Goal: Task Accomplishment & Management: Use online tool/utility

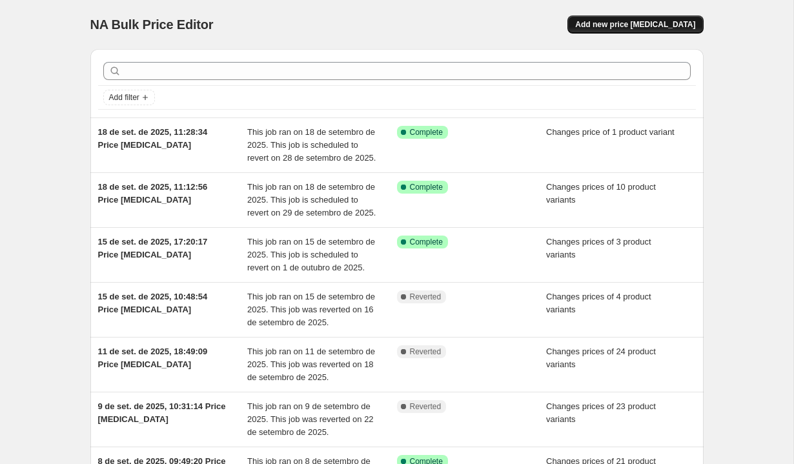
click at [659, 22] on span "Add new price change job" at bounding box center [635, 24] width 120 height 10
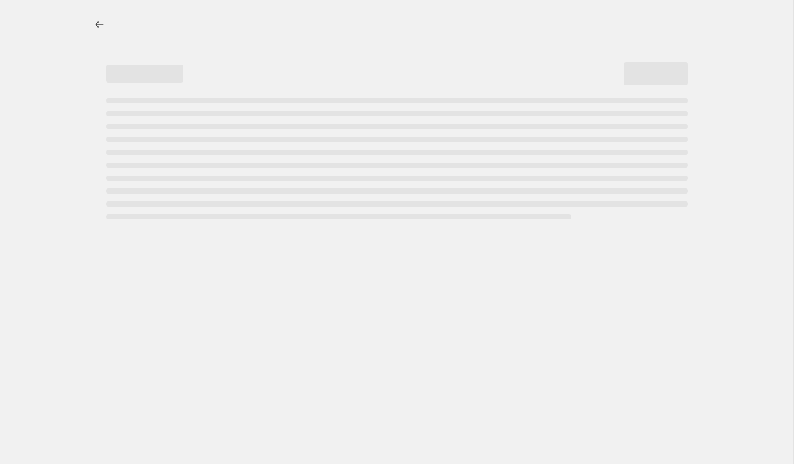
select select "percentage"
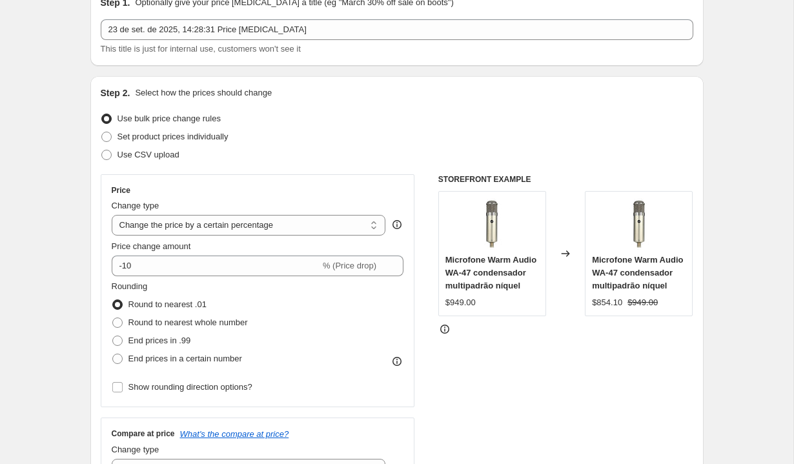
scroll to position [108, 0]
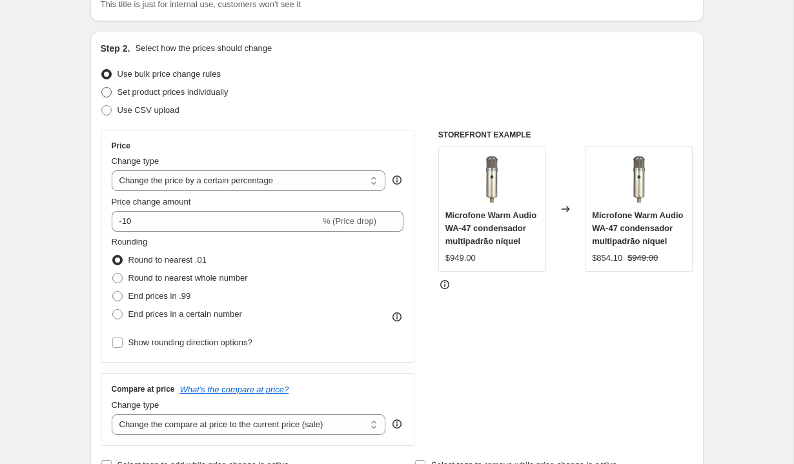
click at [191, 92] on span "Set product prices individually" at bounding box center [173, 92] width 111 height 10
click at [102, 88] on input "Set product prices individually" at bounding box center [101, 87] width 1 height 1
radio input "true"
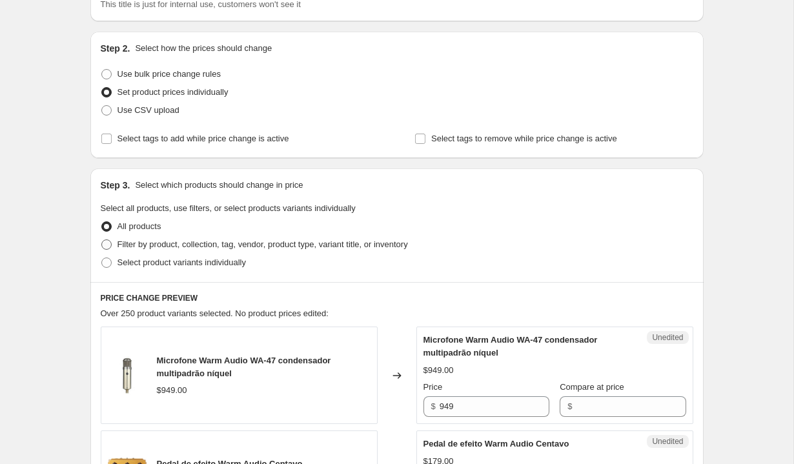
click at [251, 240] on span "Filter by product, collection, tag, vendor, product type, variant title, or inv…" at bounding box center [263, 245] width 291 height 10
click at [102, 240] on input "Filter by product, collection, tag, vendor, product type, variant title, or inv…" at bounding box center [101, 240] width 1 height 1
radio input "true"
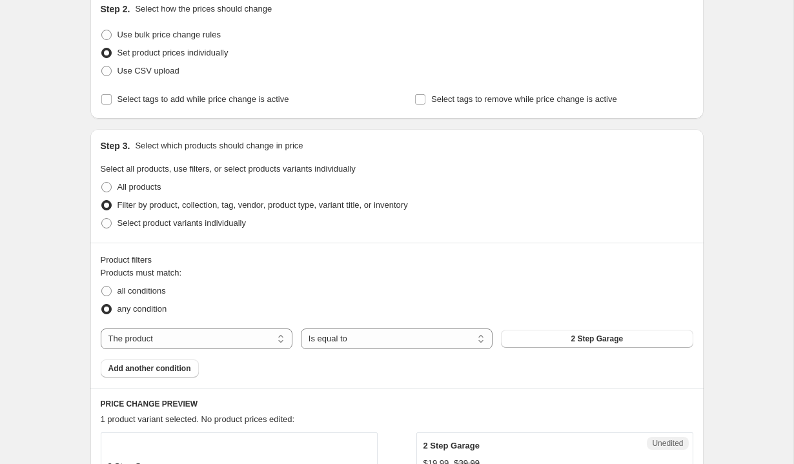
scroll to position [215, 0]
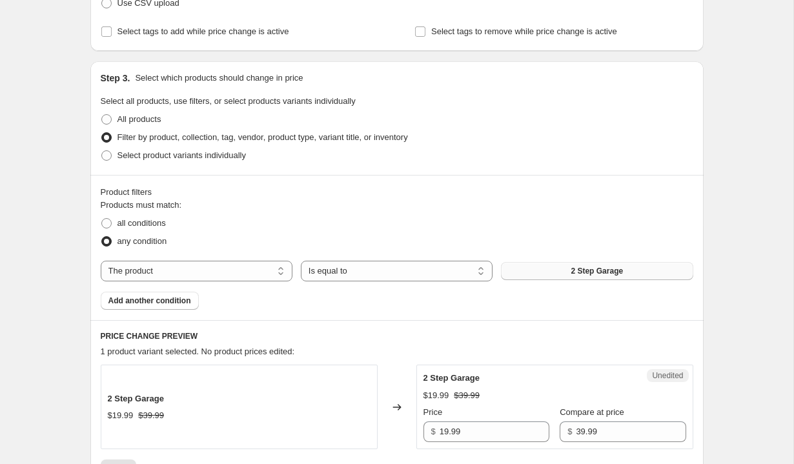
click at [601, 272] on span "2 Step Garage" at bounding box center [597, 271] width 52 height 10
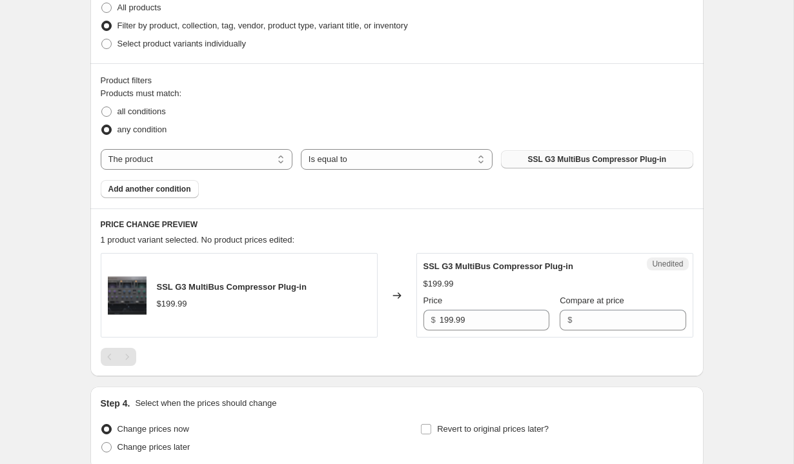
scroll to position [329, 0]
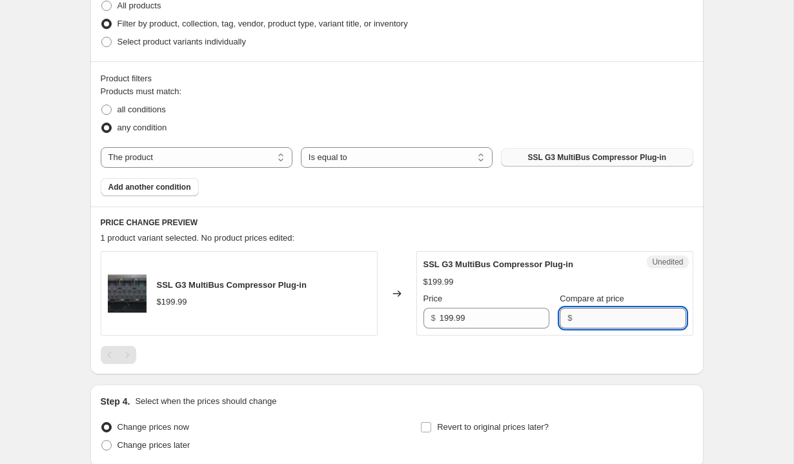
click at [584, 313] on input "Compare at price" at bounding box center [631, 318] width 110 height 21
type input "99"
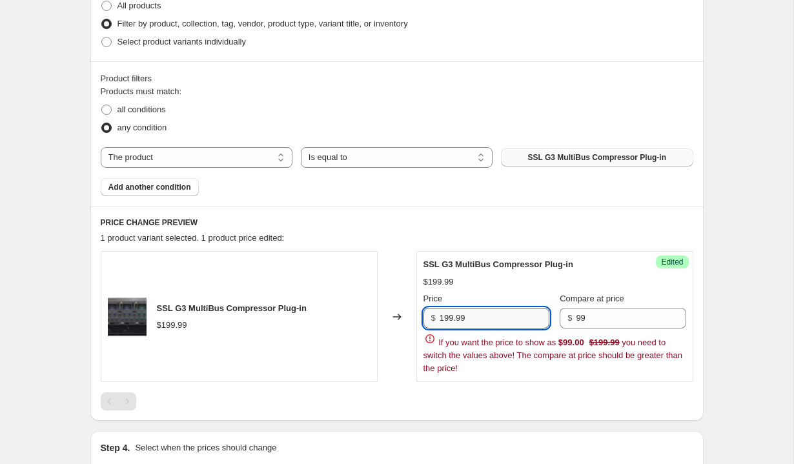
click at [482, 316] on input "199.99" at bounding box center [495, 318] width 110 height 21
type input "29"
click at [564, 424] on div "Step 1. Optionally give your price change job a title (eg "March 30% off sale o…" at bounding box center [392, 126] width 624 height 832
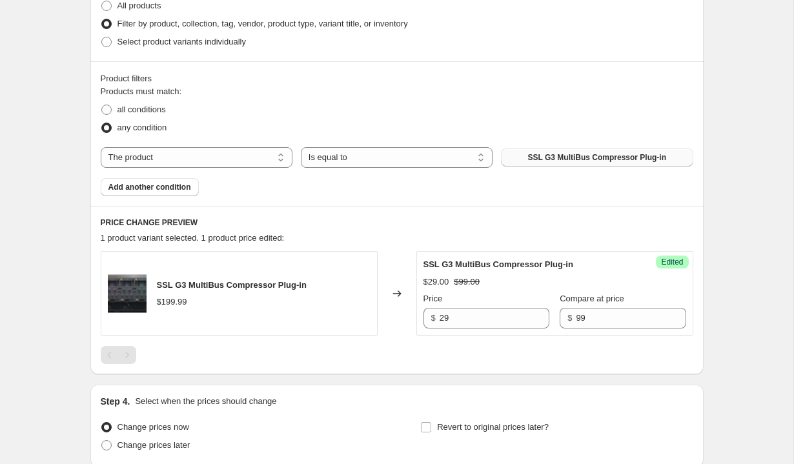
scroll to position [439, 0]
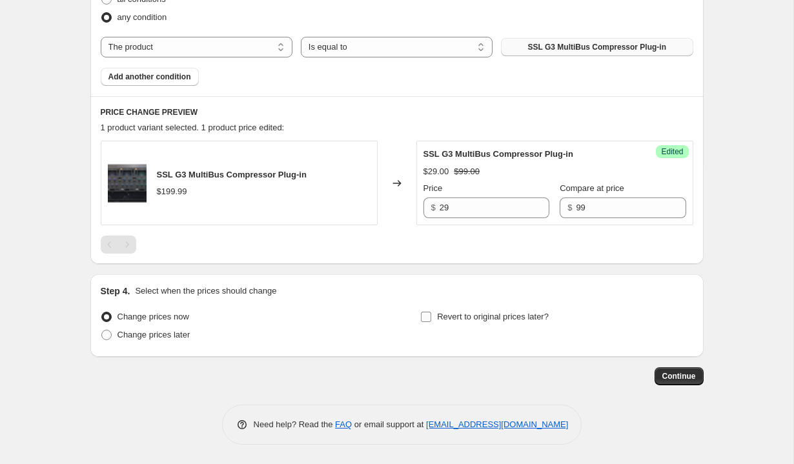
click at [421, 316] on input "Revert to original prices later?" at bounding box center [426, 317] width 10 height 10
checkbox input "true"
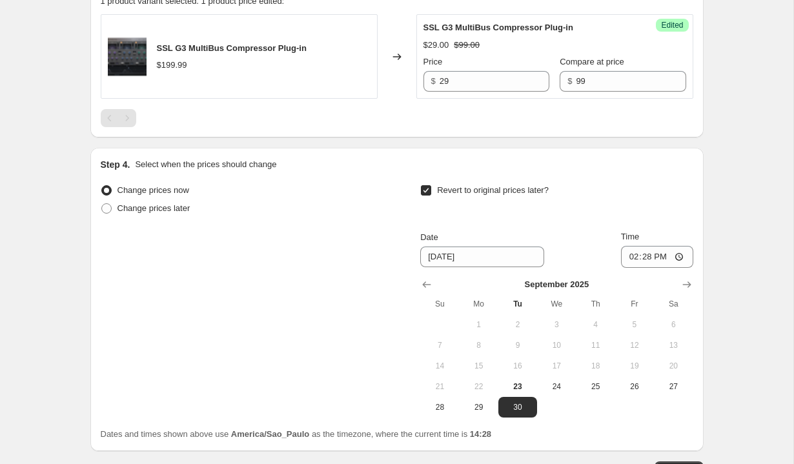
scroll to position [575, 0]
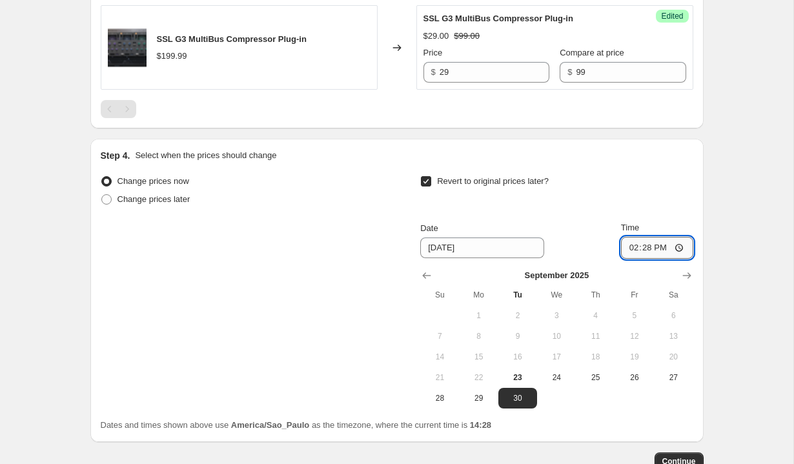
click at [674, 252] on input "14:28" at bounding box center [657, 248] width 72 height 22
type input "23:59"
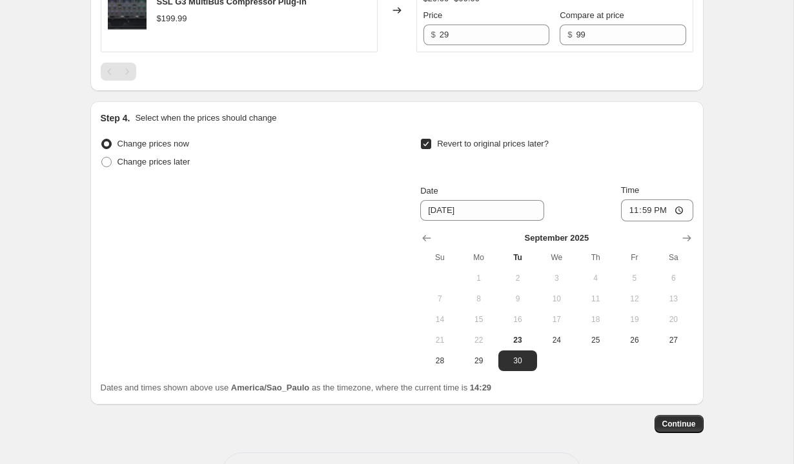
scroll to position [657, 0]
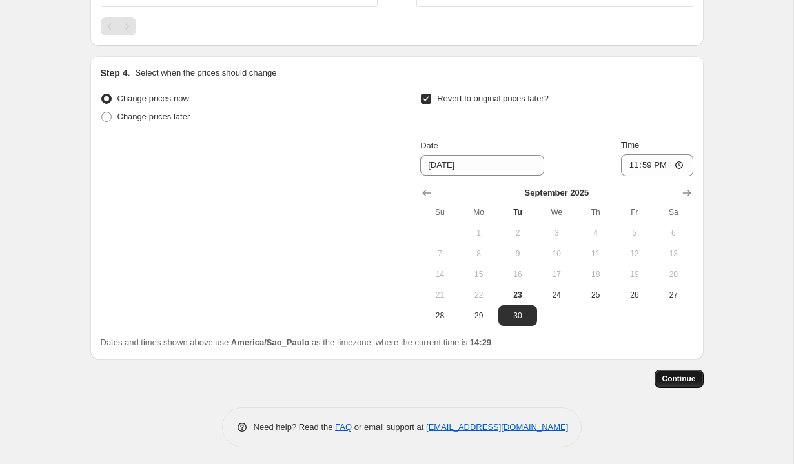
click at [683, 377] on span "Continue" at bounding box center [680, 379] width 34 height 10
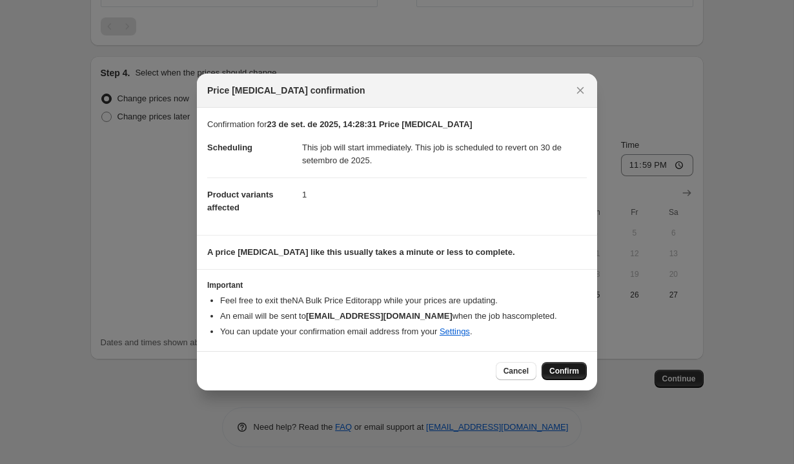
click at [562, 362] on button "Confirm" at bounding box center [564, 371] width 45 height 18
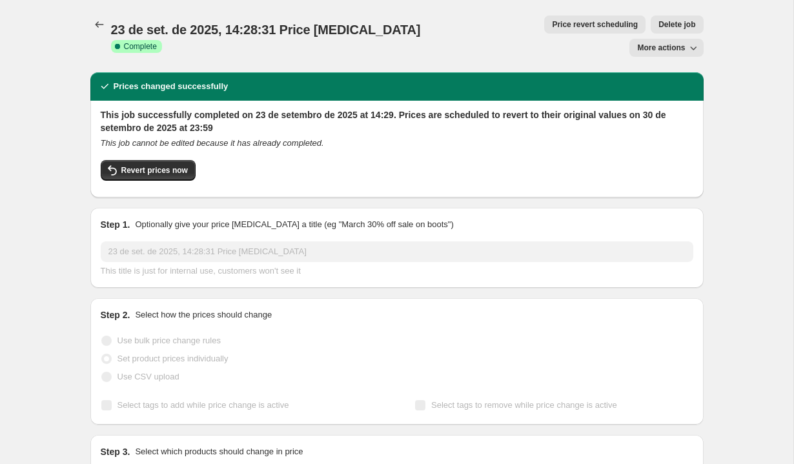
click at [663, 43] on span "More actions" at bounding box center [661, 48] width 48 height 10
click at [659, 25] on span "Delete job" at bounding box center [677, 24] width 37 height 10
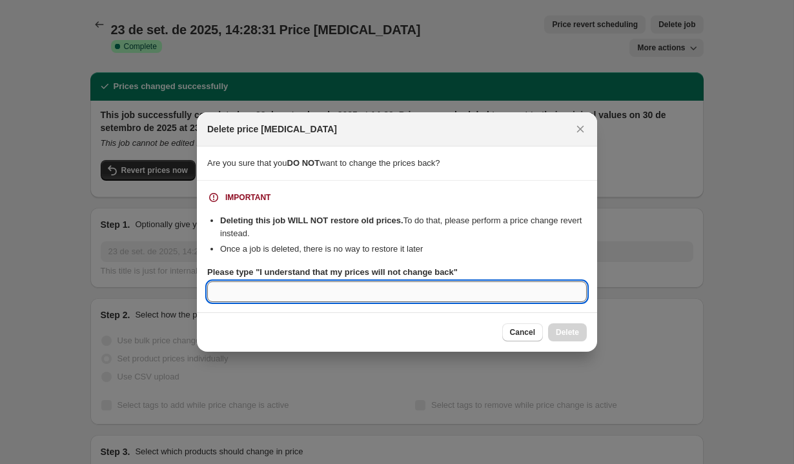
click at [558, 290] on input "Please type "I understand that my prices will not change back"" at bounding box center [397, 292] width 380 height 21
type input "P"
type input "OK"
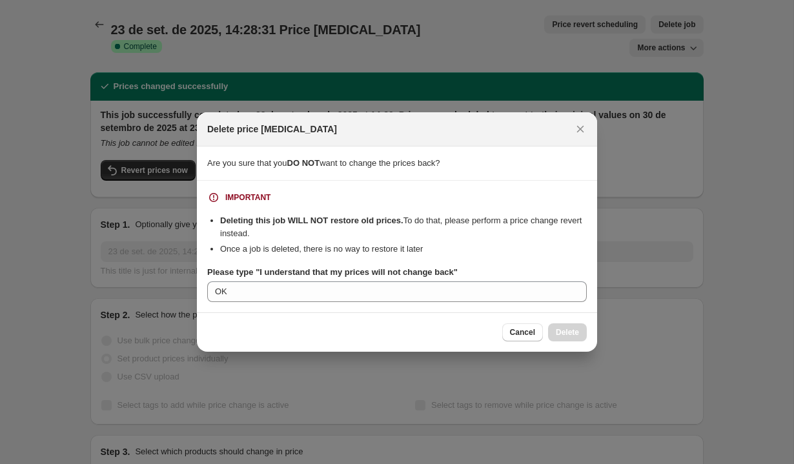
click at [500, 316] on div "Cancel Delete" at bounding box center [397, 332] width 400 height 39
click at [505, 303] on section "IMPORTANT Deleting this job WILL NOT restore old prices. To do that, please per…" at bounding box center [397, 247] width 400 height 132
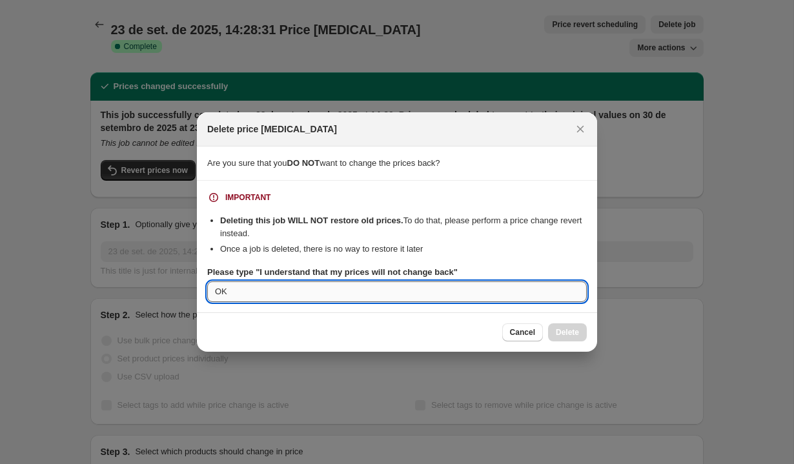
click at [505, 301] on input "OK" at bounding box center [397, 292] width 380 height 21
click at [420, 266] on label "Please type "I understand that my prices will not change back"" at bounding box center [332, 272] width 251 height 13
click at [420, 282] on input "OK" at bounding box center [397, 292] width 380 height 21
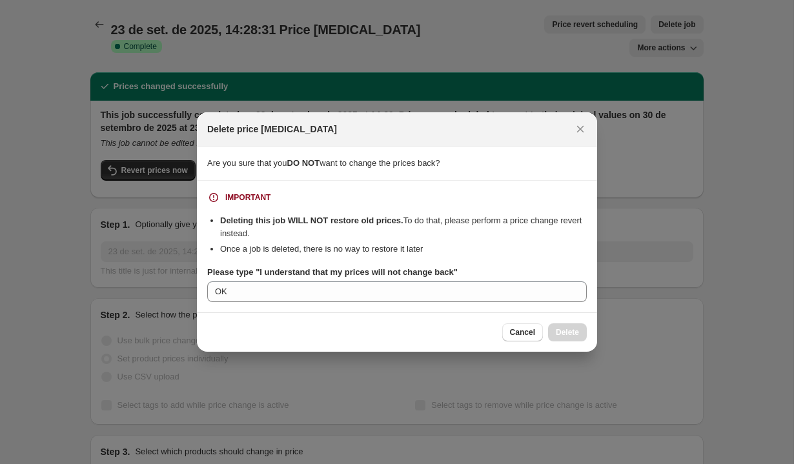
click at [420, 266] on label "Please type "I understand that my prices will not change back"" at bounding box center [332, 272] width 251 height 13
click at [420, 282] on input "OK" at bounding box center [397, 292] width 380 height 21
click at [420, 266] on label "Please type "I understand that my prices will not change back"" at bounding box center [332, 272] width 251 height 13
click at [420, 282] on input "OK" at bounding box center [397, 292] width 380 height 21
click at [420, 271] on b "Please type "I understand that my prices will not change back"" at bounding box center [332, 272] width 251 height 10
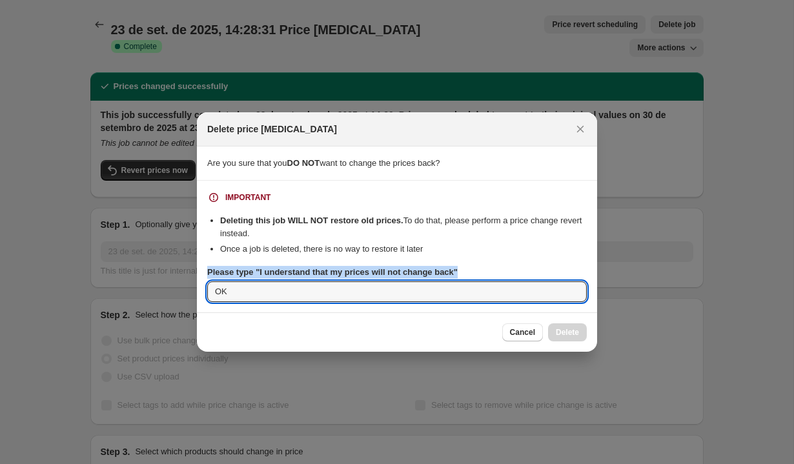
click at [420, 282] on input "OK" at bounding box center [397, 292] width 380 height 21
click at [420, 271] on b "Please type "I understand that my prices will not change back"" at bounding box center [332, 272] width 251 height 10
click at [420, 282] on input "OK" at bounding box center [397, 292] width 380 height 21
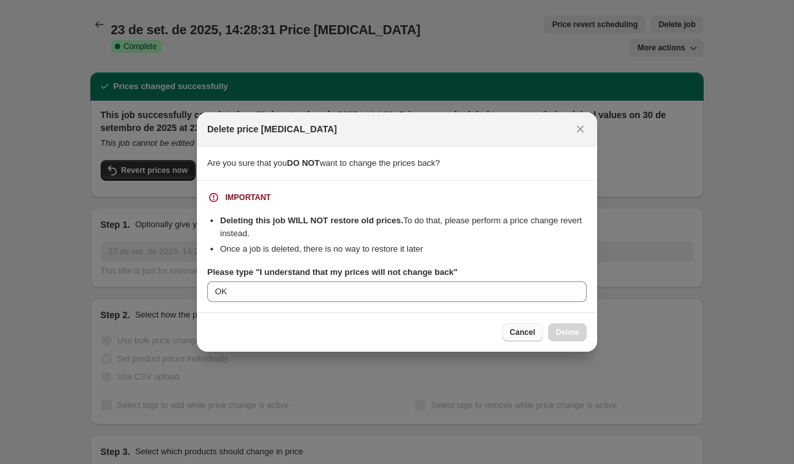
click at [516, 324] on button "Cancel" at bounding box center [522, 333] width 41 height 18
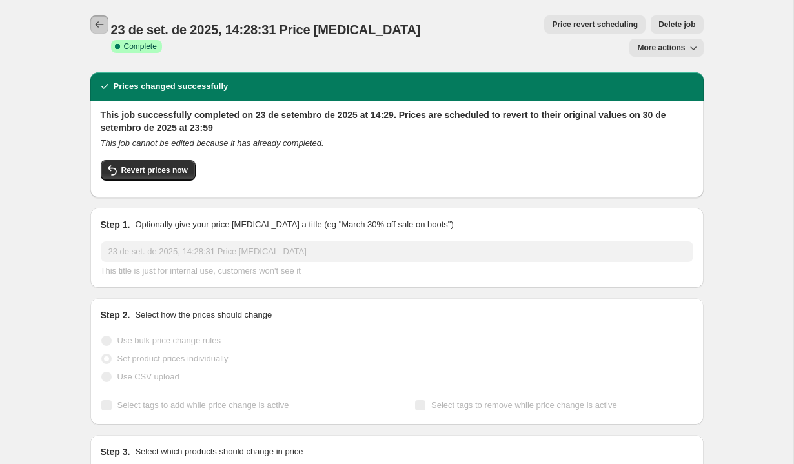
click at [90, 19] on button "Price change jobs" at bounding box center [99, 24] width 18 height 18
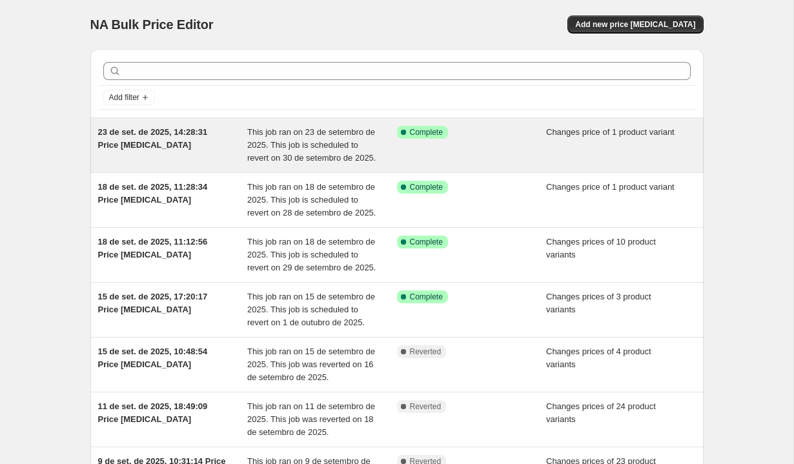
click at [342, 165] on div "This job ran on 23 de setembro de 2025. This job is scheduled to revert on 30 d…" at bounding box center [322, 145] width 150 height 39
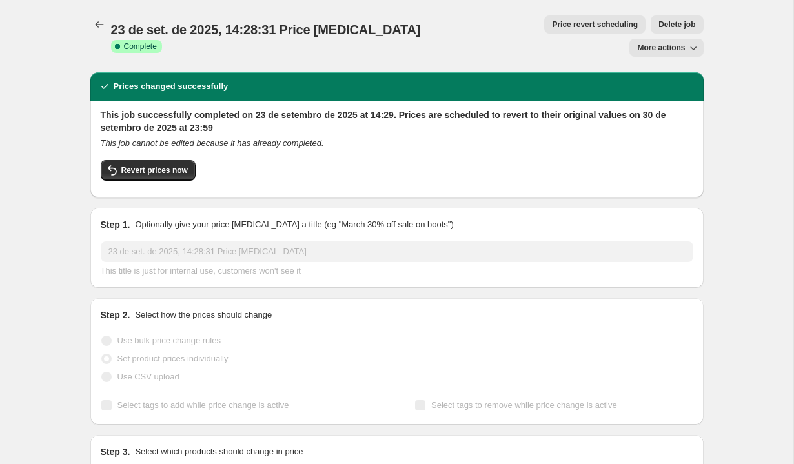
click at [675, 43] on span "More actions" at bounding box center [661, 48] width 48 height 10
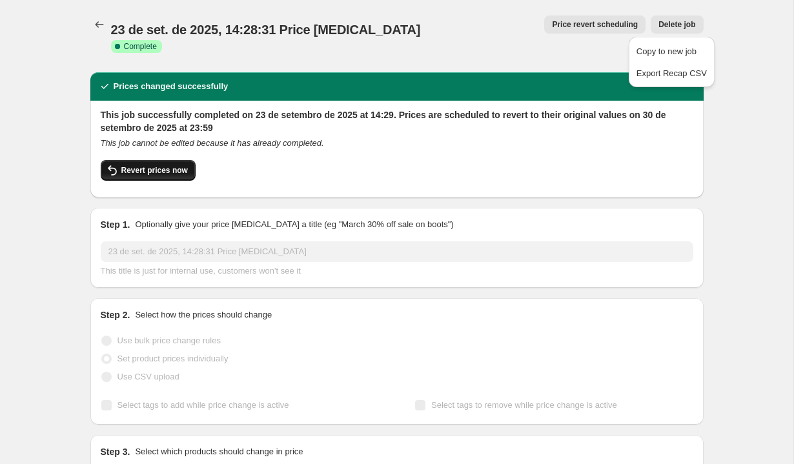
click at [130, 165] on span "Revert prices now" at bounding box center [154, 170] width 67 height 10
checkbox input "false"
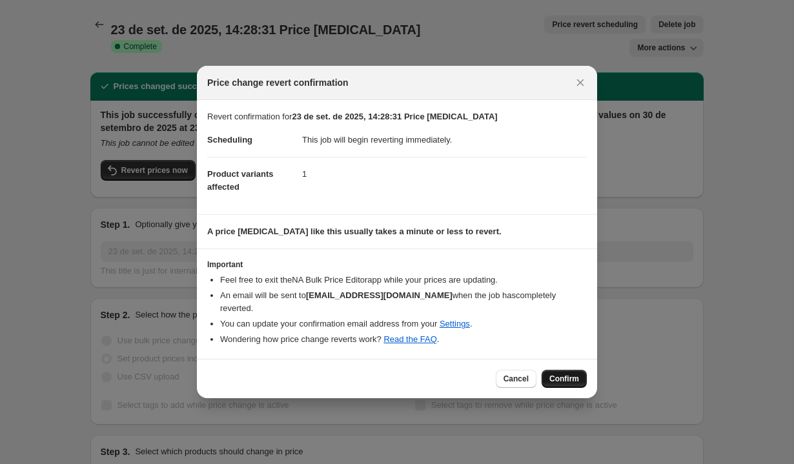
click at [566, 374] on span "Confirm" at bounding box center [565, 379] width 30 height 10
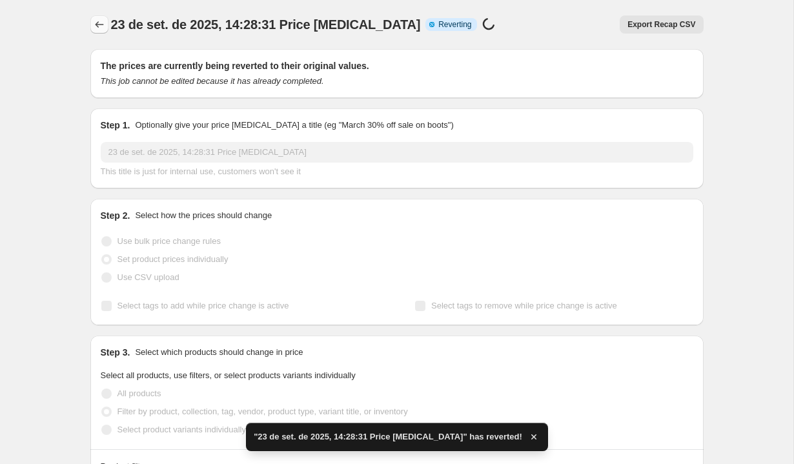
checkbox input "true"
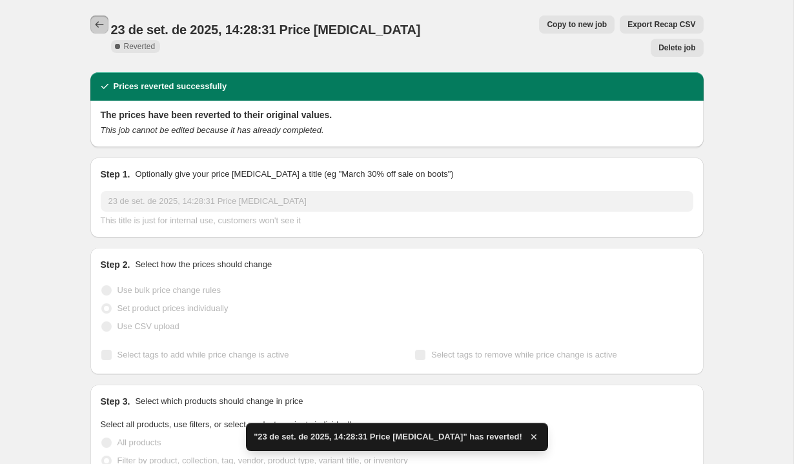
click at [100, 28] on icon "Price change jobs" at bounding box center [99, 24] width 13 height 13
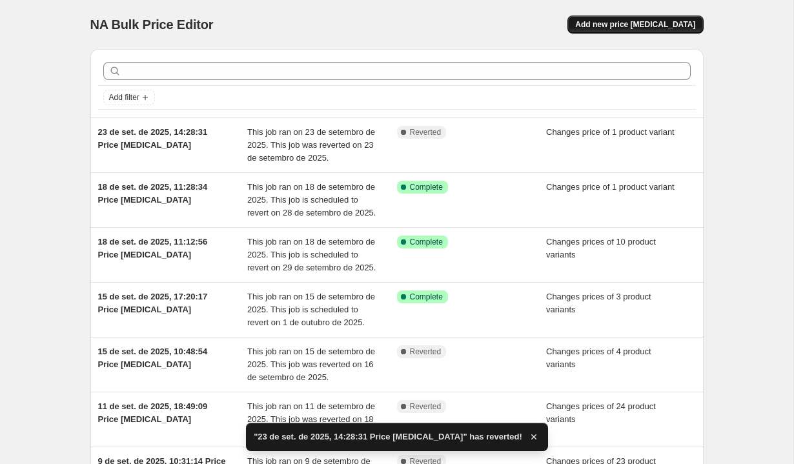
click at [637, 21] on span "Add new price change job" at bounding box center [635, 24] width 120 height 10
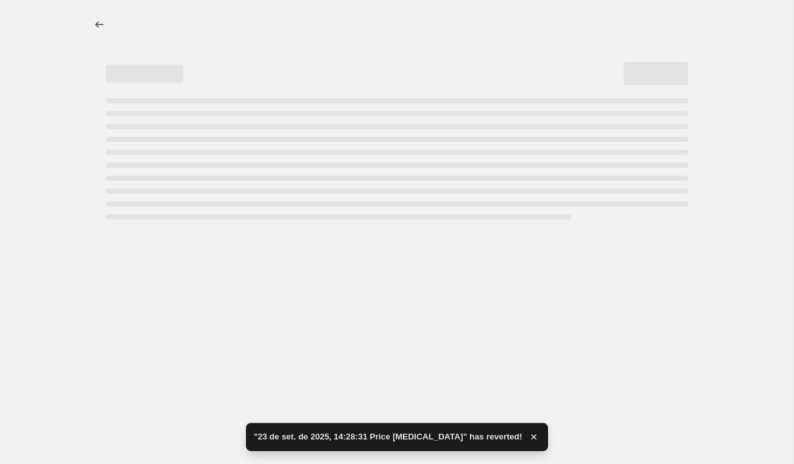
select select "percentage"
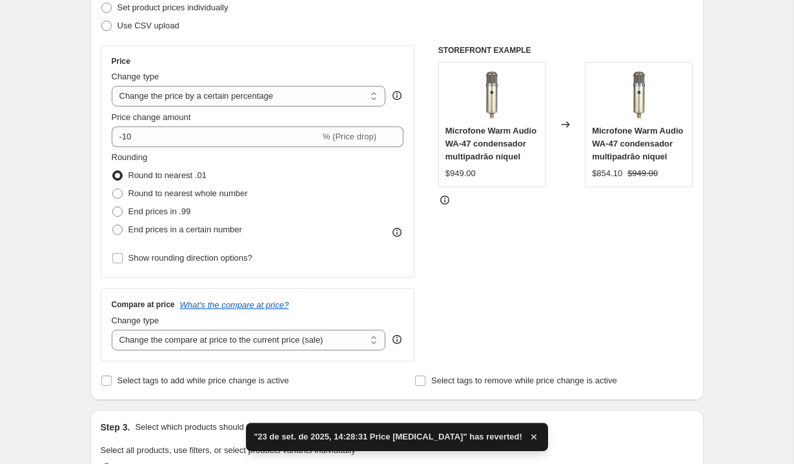
scroll to position [142, 0]
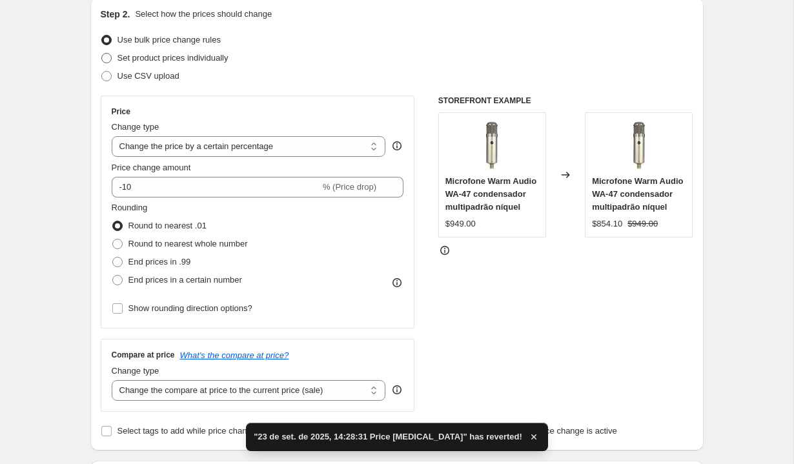
click at [207, 57] on span "Set product prices individually" at bounding box center [173, 58] width 111 height 10
click at [102, 54] on input "Set product prices individually" at bounding box center [101, 53] width 1 height 1
radio input "true"
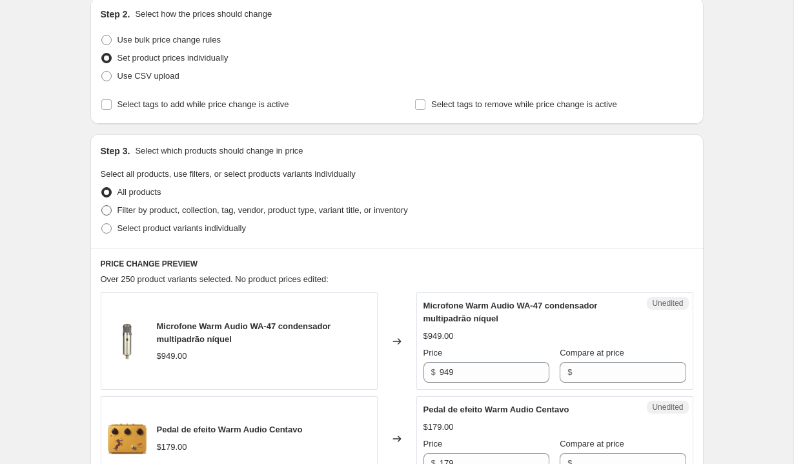
click at [296, 207] on span "Filter by product, collection, tag, vendor, product type, variant title, or inv…" at bounding box center [263, 210] width 291 height 10
click at [102, 206] on input "Filter by product, collection, tag, vendor, product type, variant title, or inv…" at bounding box center [101, 205] width 1 height 1
radio input "true"
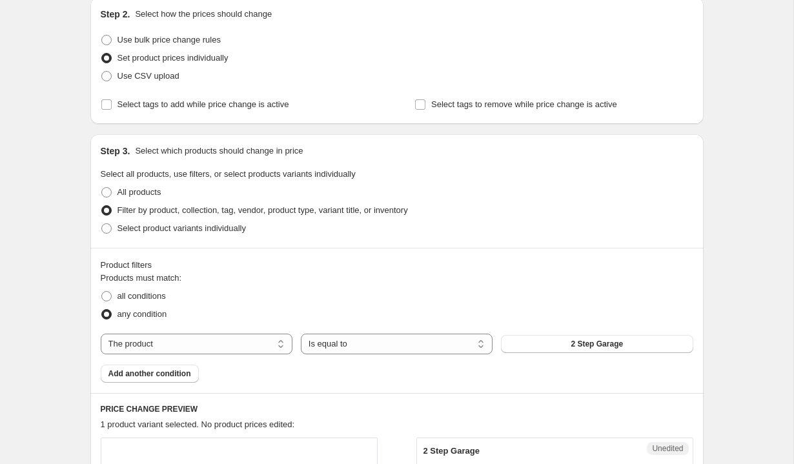
click at [591, 345] on span "2 Step Garage" at bounding box center [597, 344] width 52 height 10
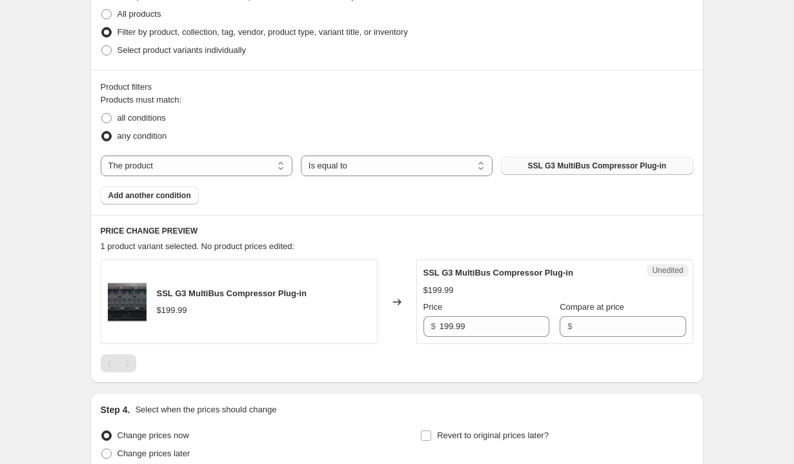
scroll to position [344, 0]
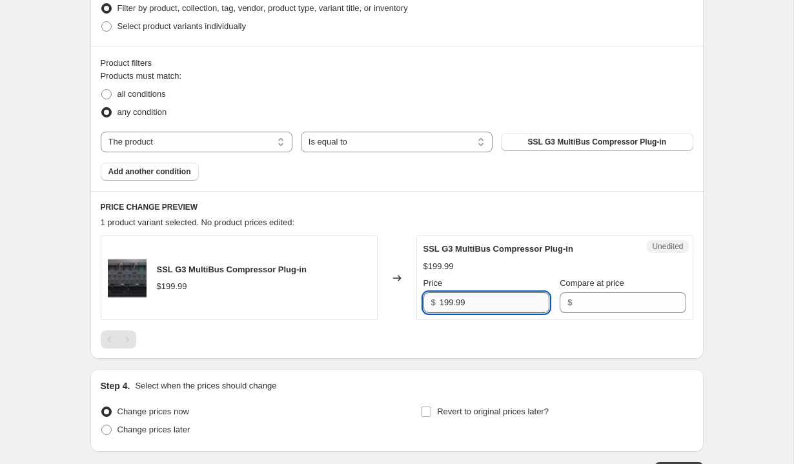
click at [498, 303] on input "199.99" at bounding box center [495, 303] width 110 height 21
click at [624, 314] on div "Unedited SSL G3 MultiBus Compressor Plug-in $199.99 Price $ 199.99 Compare at p…" at bounding box center [554, 278] width 277 height 85
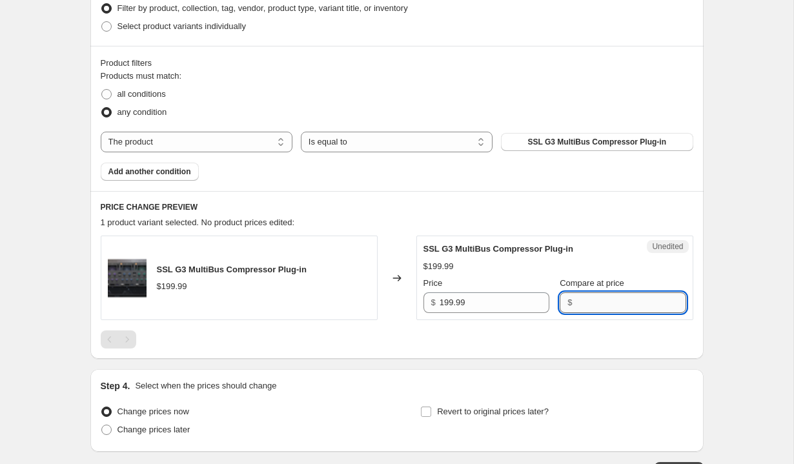
click at [605, 305] on input "Compare at price" at bounding box center [631, 303] width 110 height 21
type input "99"
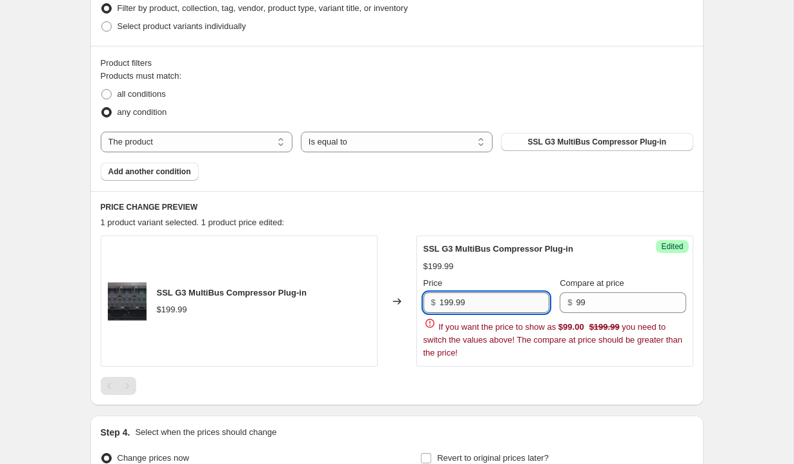
click at [494, 300] on input "199.99" at bounding box center [495, 303] width 110 height 21
type input "28"
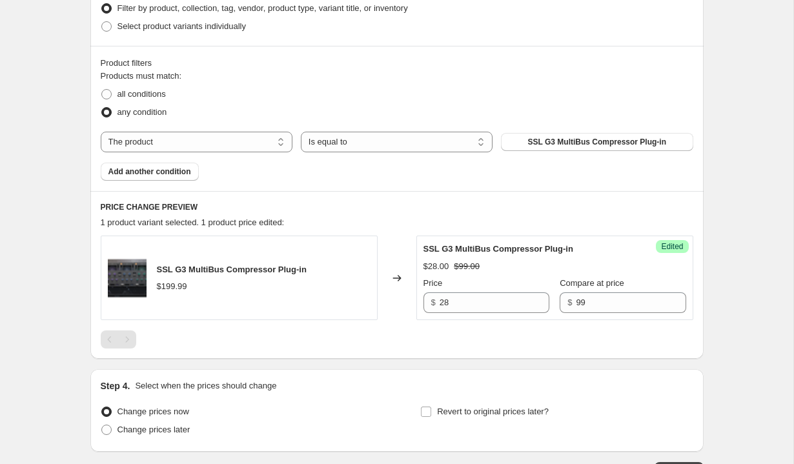
click at [546, 382] on div "Step 1. Optionally give your price change job a title (eg "March 30% off sale o…" at bounding box center [392, 88] width 624 height 786
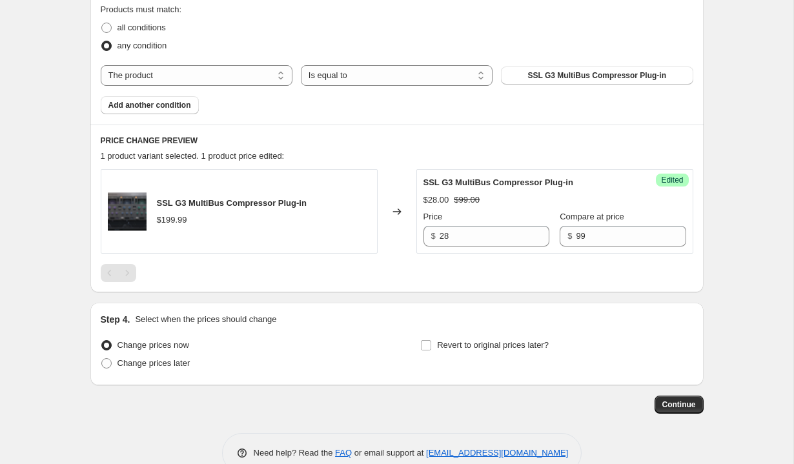
scroll to position [425, 0]
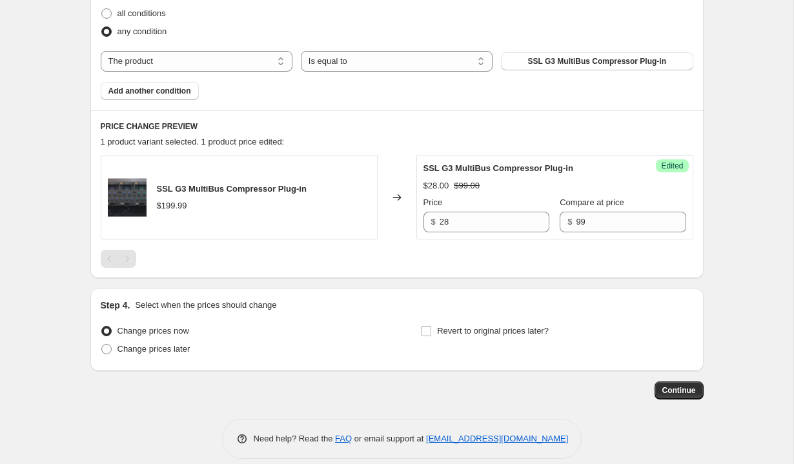
click at [482, 341] on div "Revert to original prices later?" at bounding box center [556, 341] width 272 height 39
click at [506, 336] on span "Revert to original prices later?" at bounding box center [493, 331] width 112 height 13
click at [431, 336] on input "Revert to original prices later?" at bounding box center [426, 331] width 10 height 10
checkbox input "true"
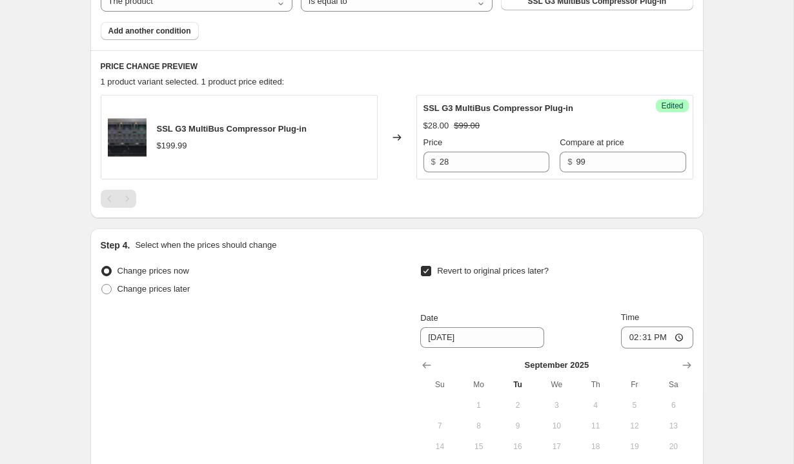
scroll to position [535, 0]
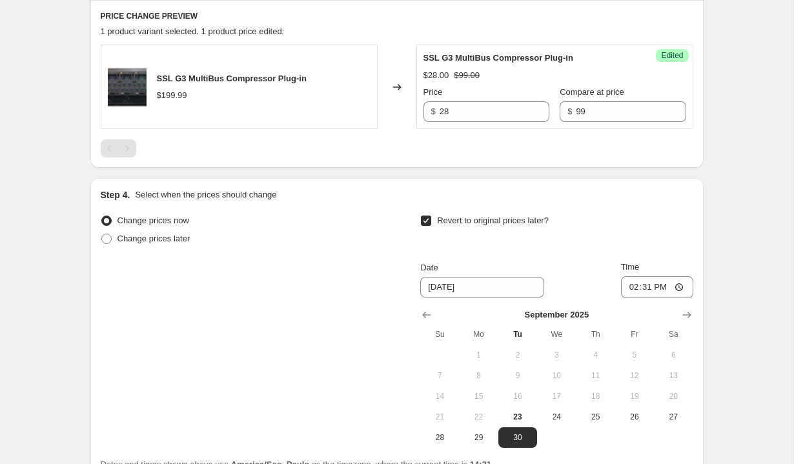
click at [666, 303] on div "September 2025 Su Mo Tu We Th Fr Sa 1 2 3 4 5 6 7 8 9 10 11 12 13 14 15 16 17 1…" at bounding box center [551, 373] width 283 height 150
click at [672, 289] on input "14:31" at bounding box center [657, 287] width 72 height 22
click at [650, 281] on input "14:31" at bounding box center [657, 287] width 72 height 22
type input "23:59"
click at [761, 356] on div "Create new price change job. This page is ready Create new price change job Dra…" at bounding box center [397, 27] width 794 height 1124
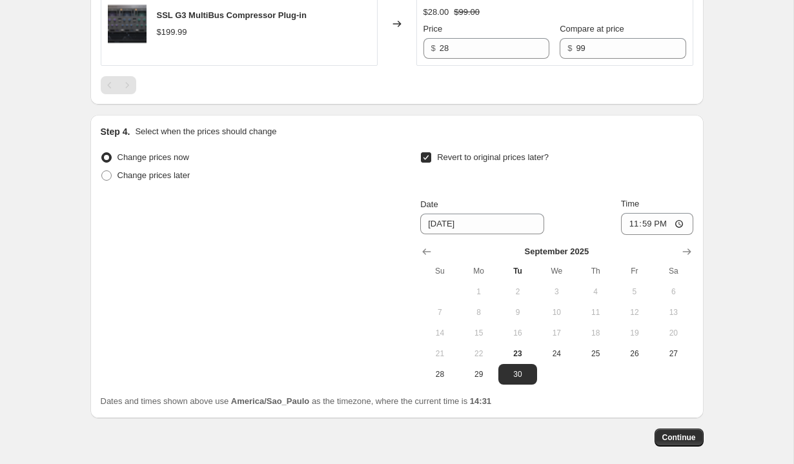
scroll to position [660, 0]
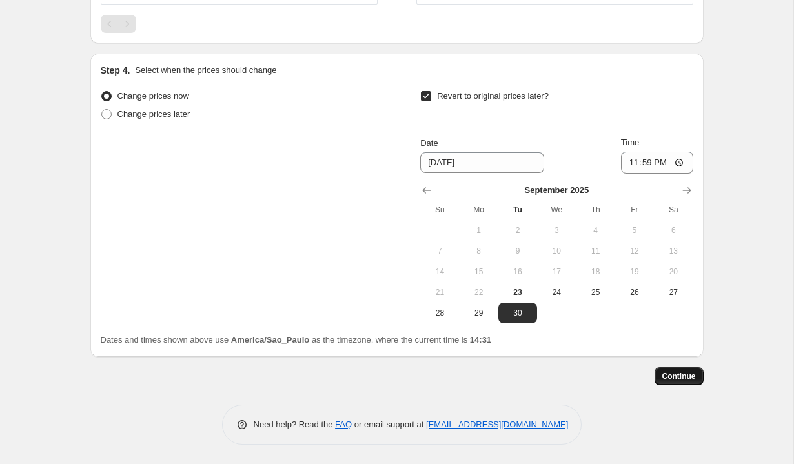
click at [690, 373] on span "Continue" at bounding box center [680, 376] width 34 height 10
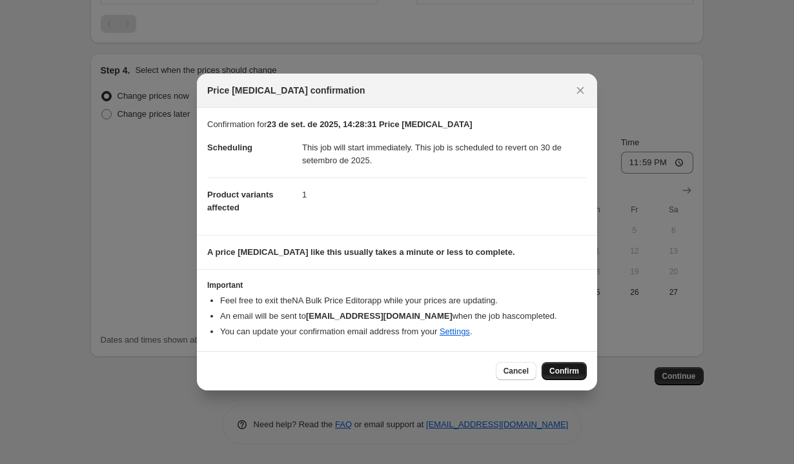
click at [576, 368] on span "Confirm" at bounding box center [565, 371] width 30 height 10
